Goal: Information Seeking & Learning: Learn about a topic

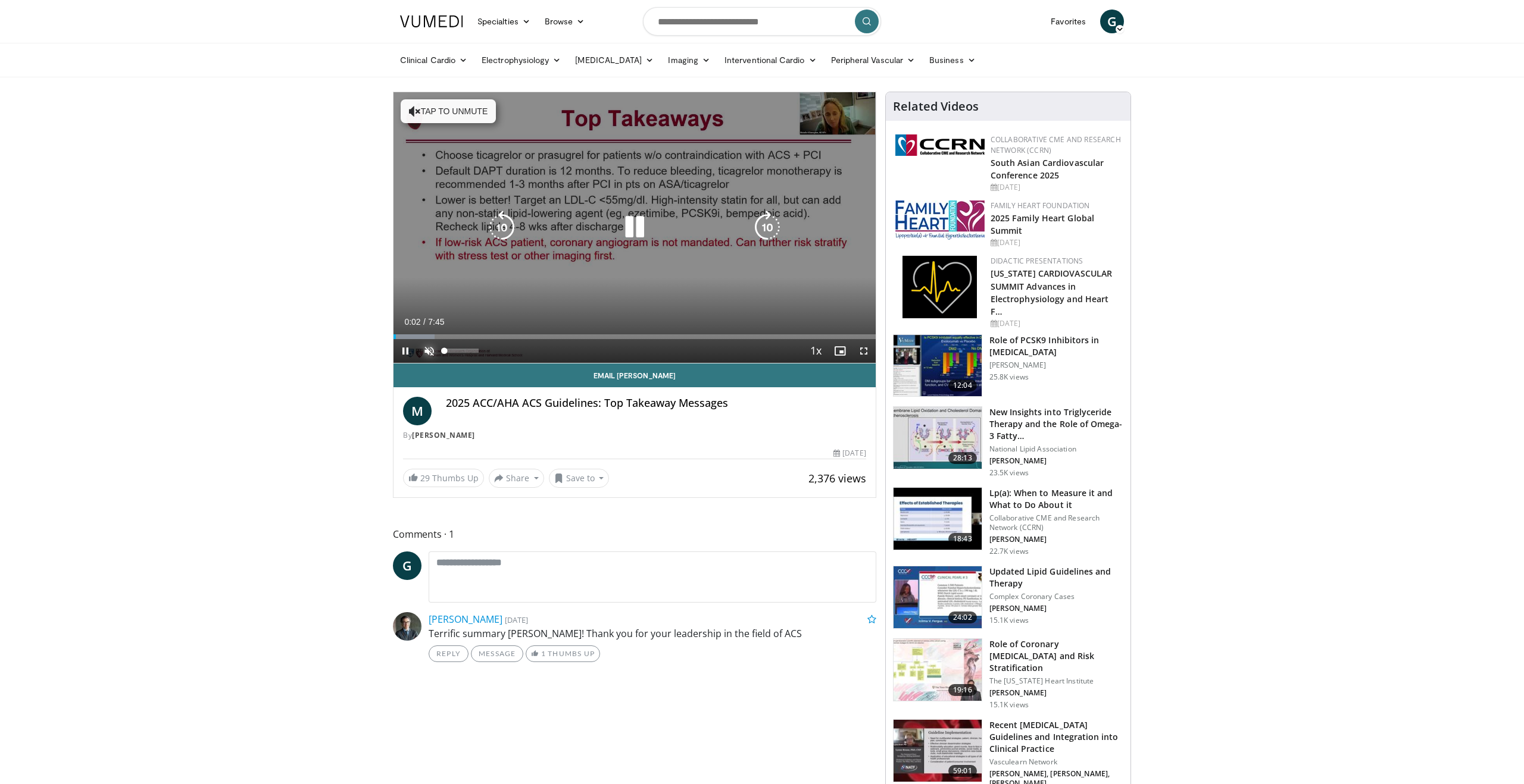
drag, startPoint x: 429, startPoint y: 349, endPoint x: 439, endPoint y: 345, distance: 10.8
click at [429, 348] on span "Video Player" at bounding box center [429, 351] width 24 height 24
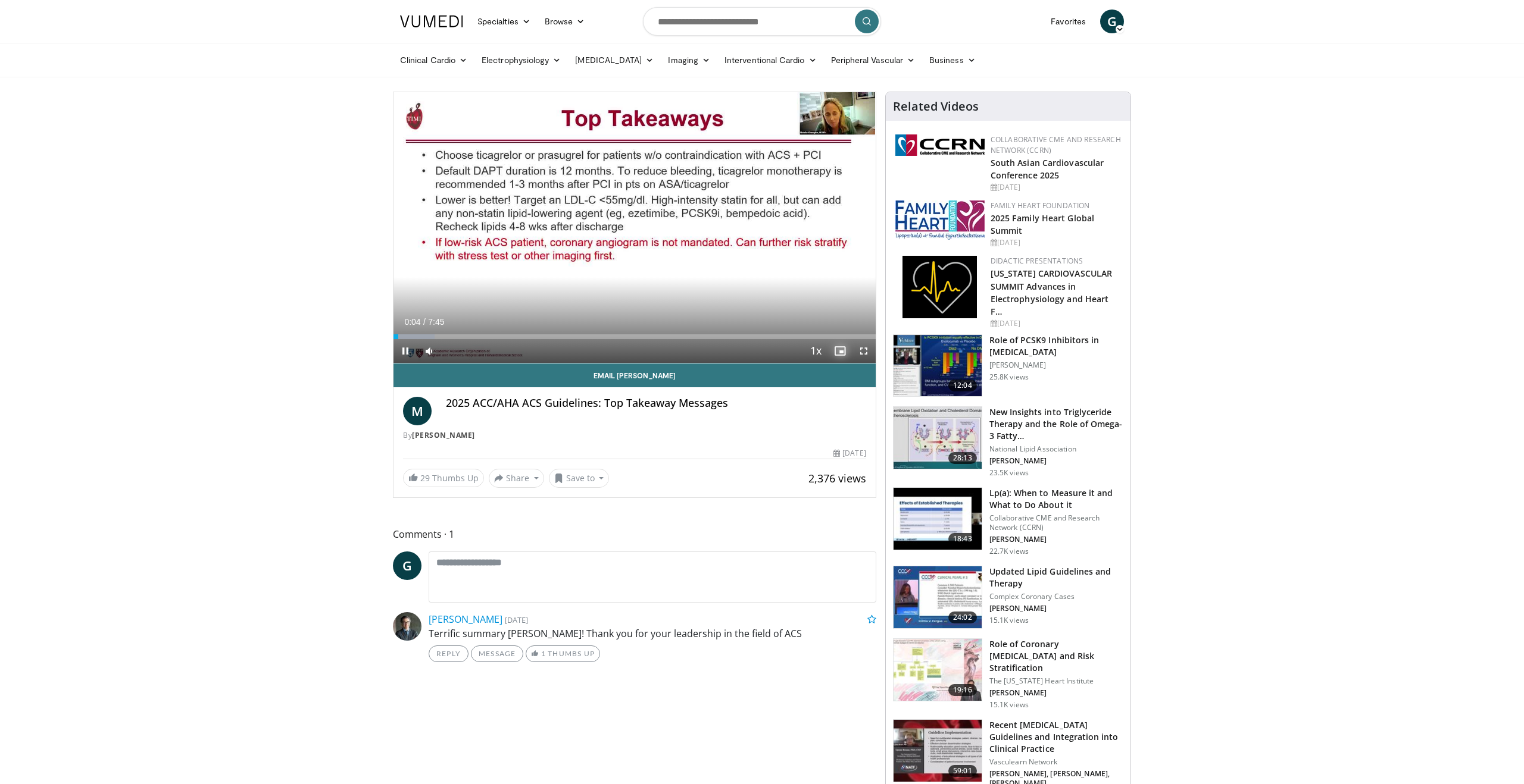
click at [841, 349] on span "Video Player" at bounding box center [840, 351] width 24 height 24
click at [861, 351] on span "Video Player" at bounding box center [863, 351] width 24 height 24
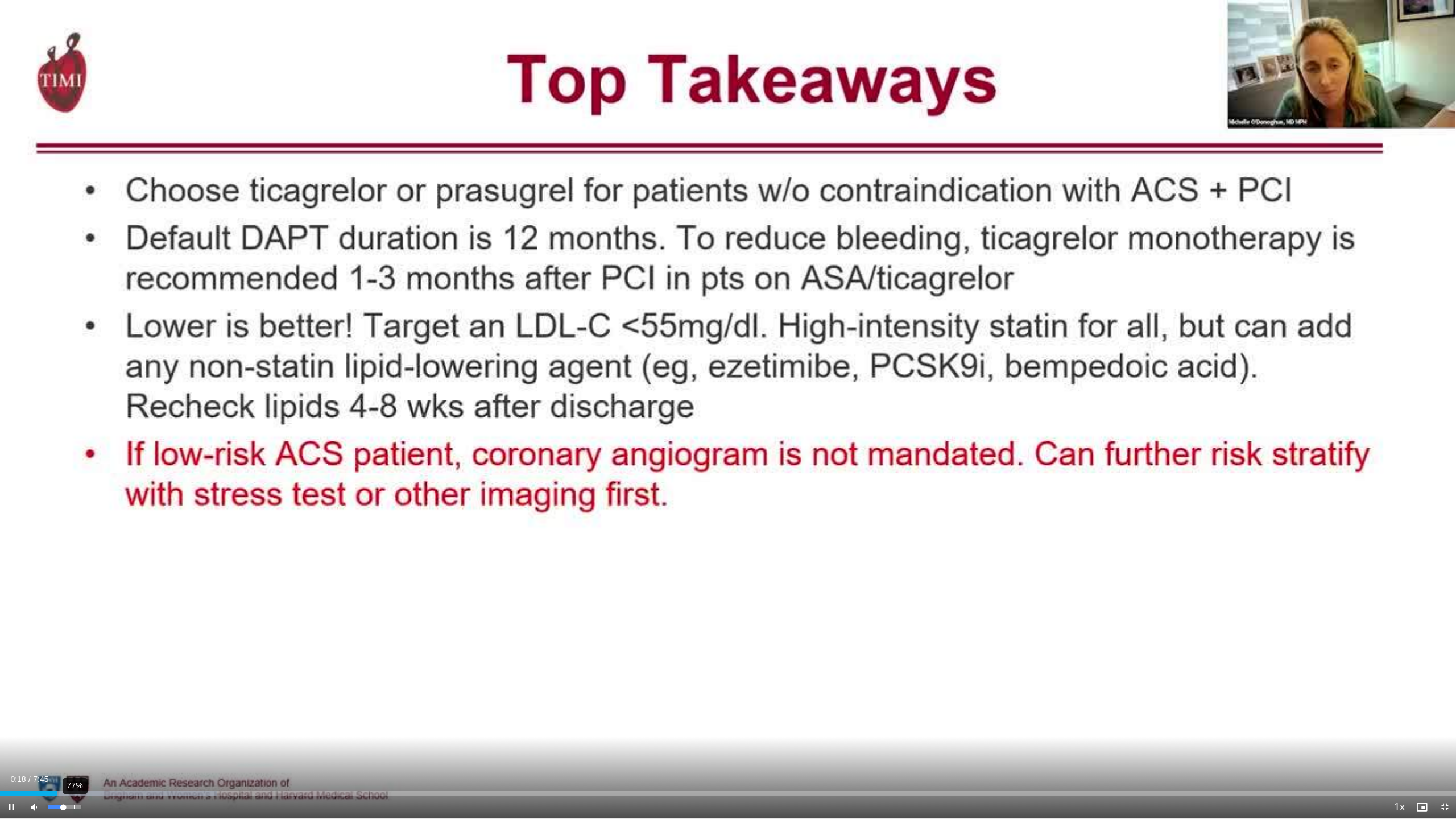
click at [73, 749] on div "77%" at bounding box center [64, 807] width 32 height 4
drag, startPoint x: 73, startPoint y: 807, endPoint x: 84, endPoint y: 808, distance: 11.0
click at [81, 749] on div "Volume Level" at bounding box center [64, 807] width 32 height 4
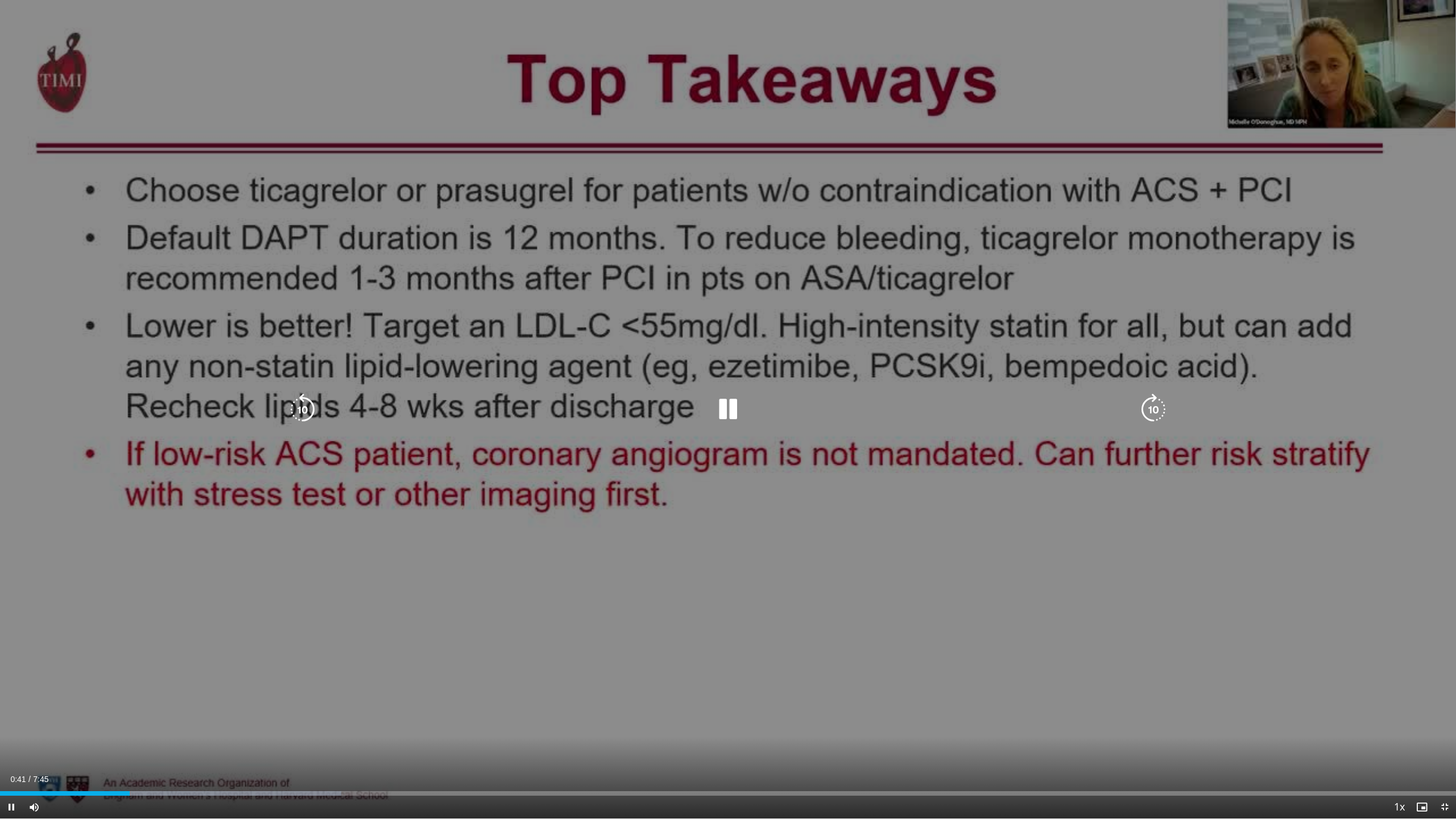
click at [723, 405] on icon "Video Player" at bounding box center [728, 410] width 32 height 32
click at [713, 406] on icon "Video Player" at bounding box center [728, 410] width 32 height 32
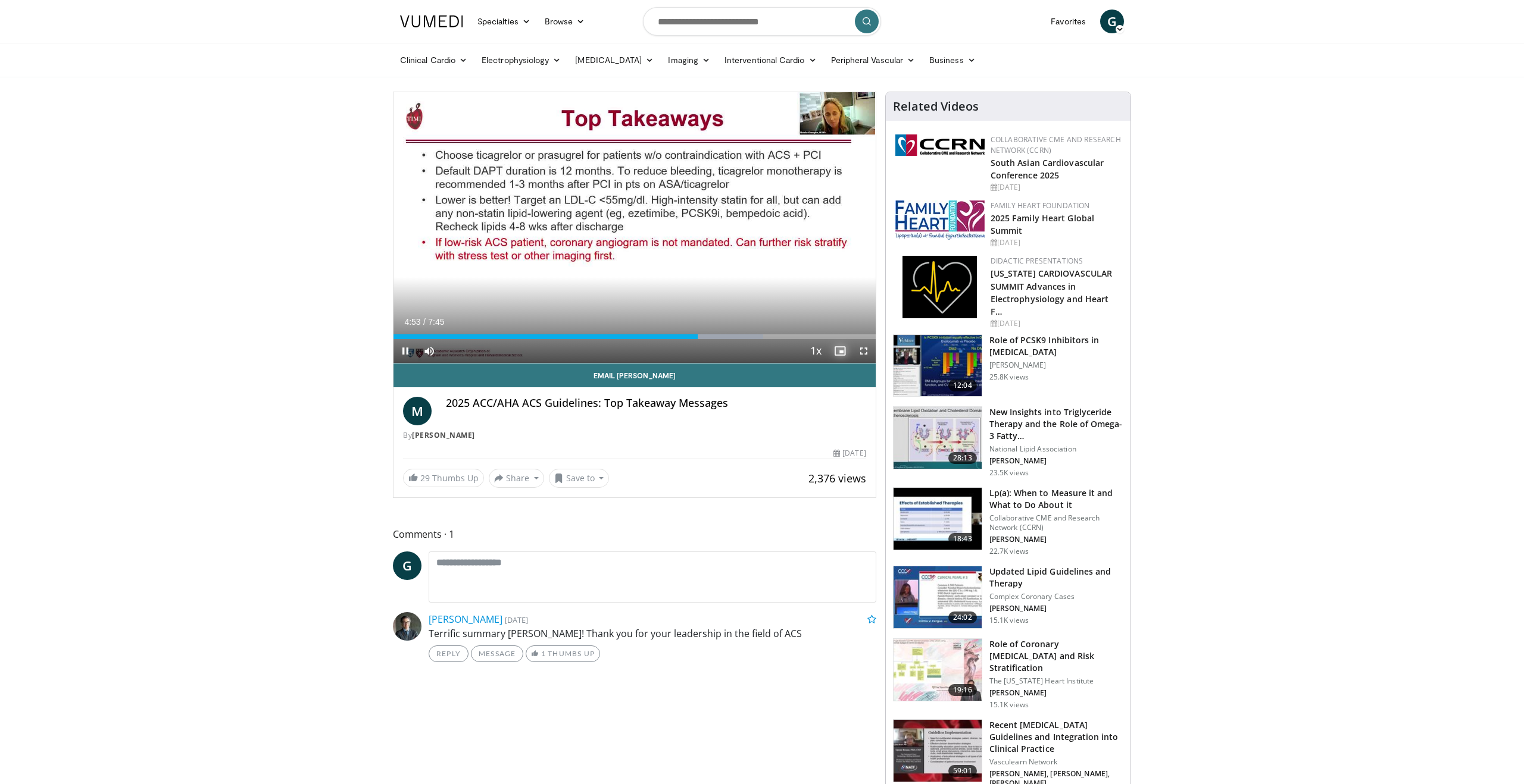
click at [841, 350] on span "Video Player" at bounding box center [840, 351] width 24 height 24
click at [867, 354] on span "Video Player" at bounding box center [863, 351] width 24 height 24
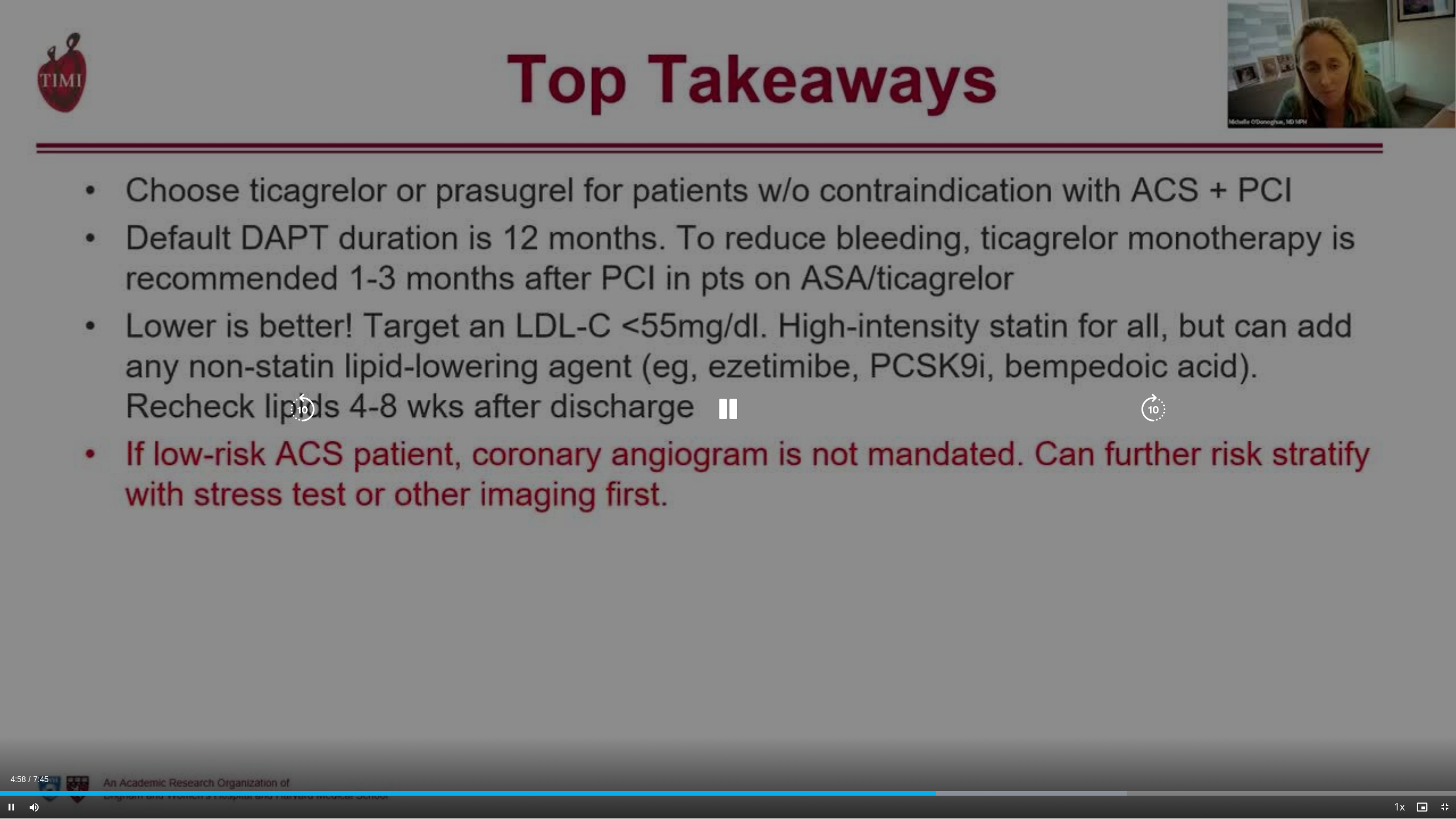
click at [1378, 406] on div "10 seconds Tap to unmute" at bounding box center [728, 409] width 1456 height 818
click at [335, 652] on div "10 seconds Tap to unmute" at bounding box center [728, 409] width 1456 height 818
